Goal: Task Accomplishment & Management: Manage account settings

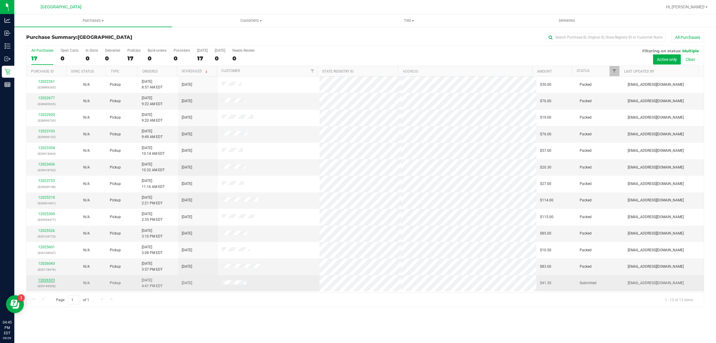
click at [50, 282] on link "12026523" at bounding box center [46, 280] width 17 height 4
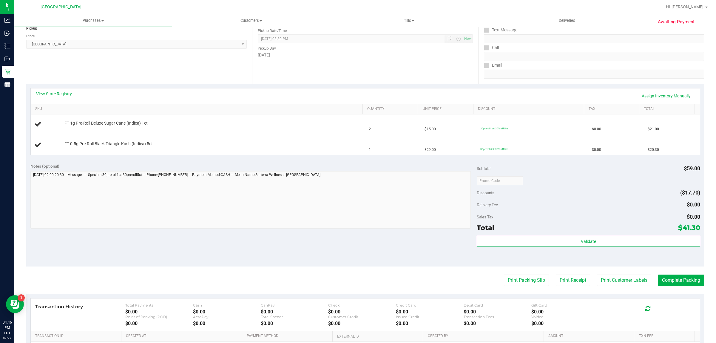
scroll to position [76, 0]
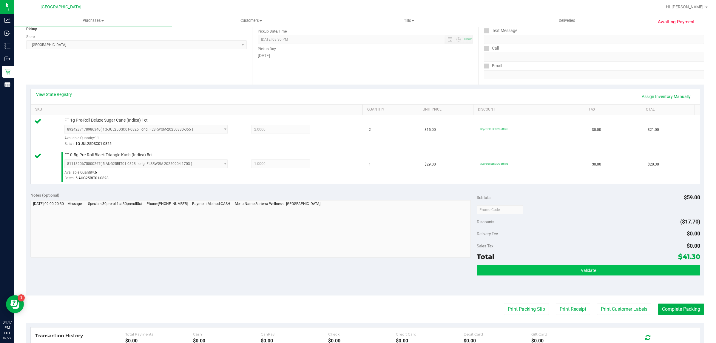
drag, startPoint x: 508, startPoint y: 264, endPoint x: 511, endPoint y: 271, distance: 8.0
click at [509, 264] on div "Subtotal $59.00 Discounts ($17.70) Delivery Fee $0.00 Sales Tax $0.00 Total $41…" at bounding box center [588, 241] width 223 height 99
click at [511, 271] on button "Validate" at bounding box center [588, 269] width 223 height 11
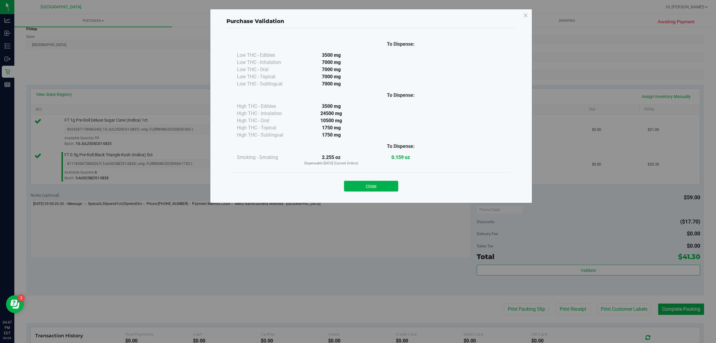
click at [358, 190] on button "Close" at bounding box center [371, 186] width 54 height 11
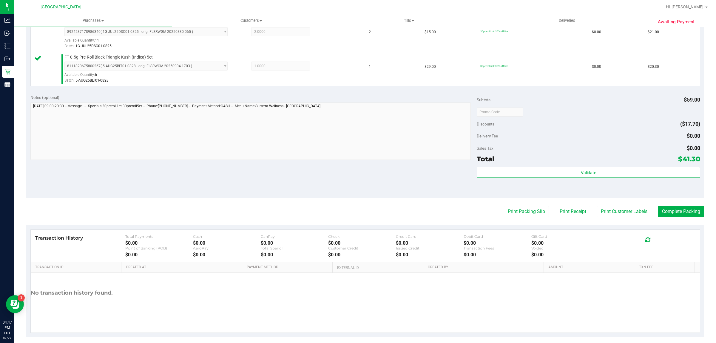
scroll to position [180, 0]
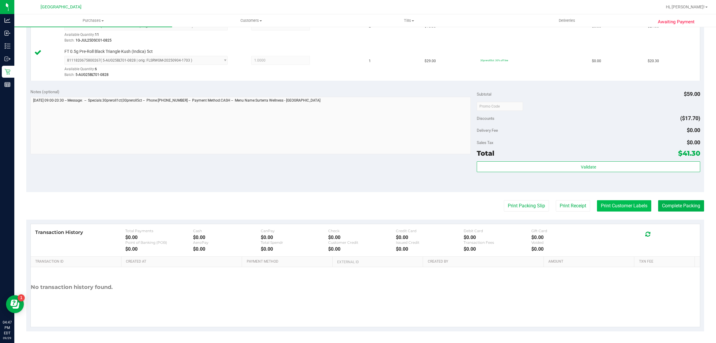
click at [608, 208] on button "Print Customer Labels" at bounding box center [624, 205] width 54 height 11
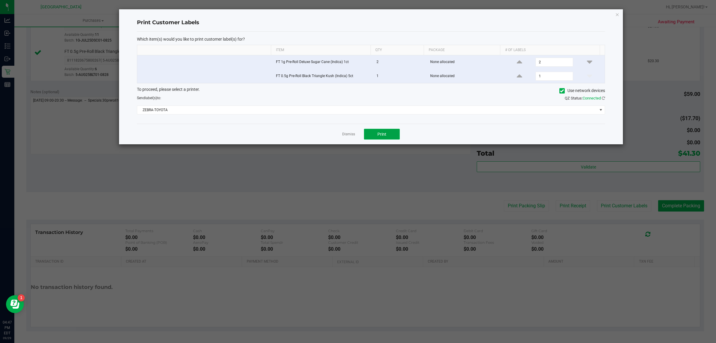
click at [384, 133] on span "Print" at bounding box center [382, 134] width 9 height 5
click at [669, 204] on ngb-modal-window "Print Customer Labels Which item(s) would you like to print customer label(s) f…" at bounding box center [360, 171] width 721 height 343
click at [350, 133] on link "Dismiss" at bounding box center [348, 134] width 13 height 5
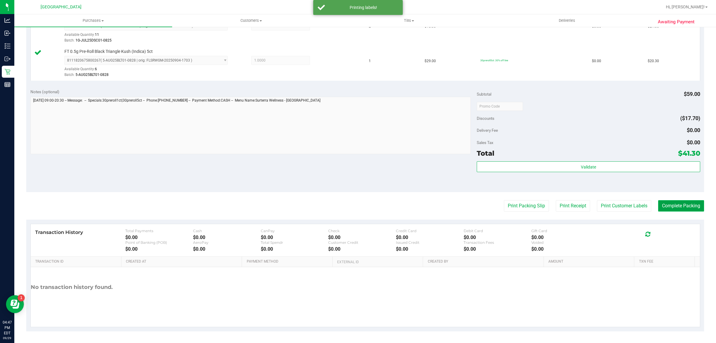
click at [669, 209] on button "Complete Packing" at bounding box center [681, 205] width 46 height 11
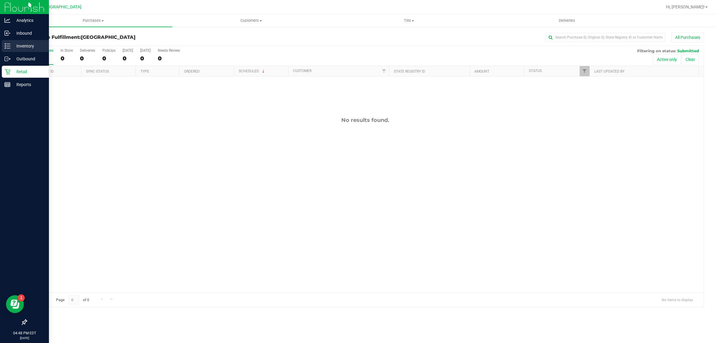
click at [22, 48] on p "Inventory" at bounding box center [28, 45] width 36 height 7
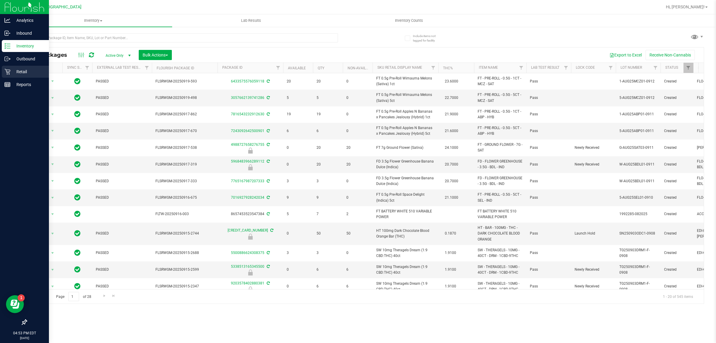
click at [23, 70] on p "Retail" at bounding box center [28, 71] width 36 height 7
